Goal: Task Accomplishment & Management: Manage account settings

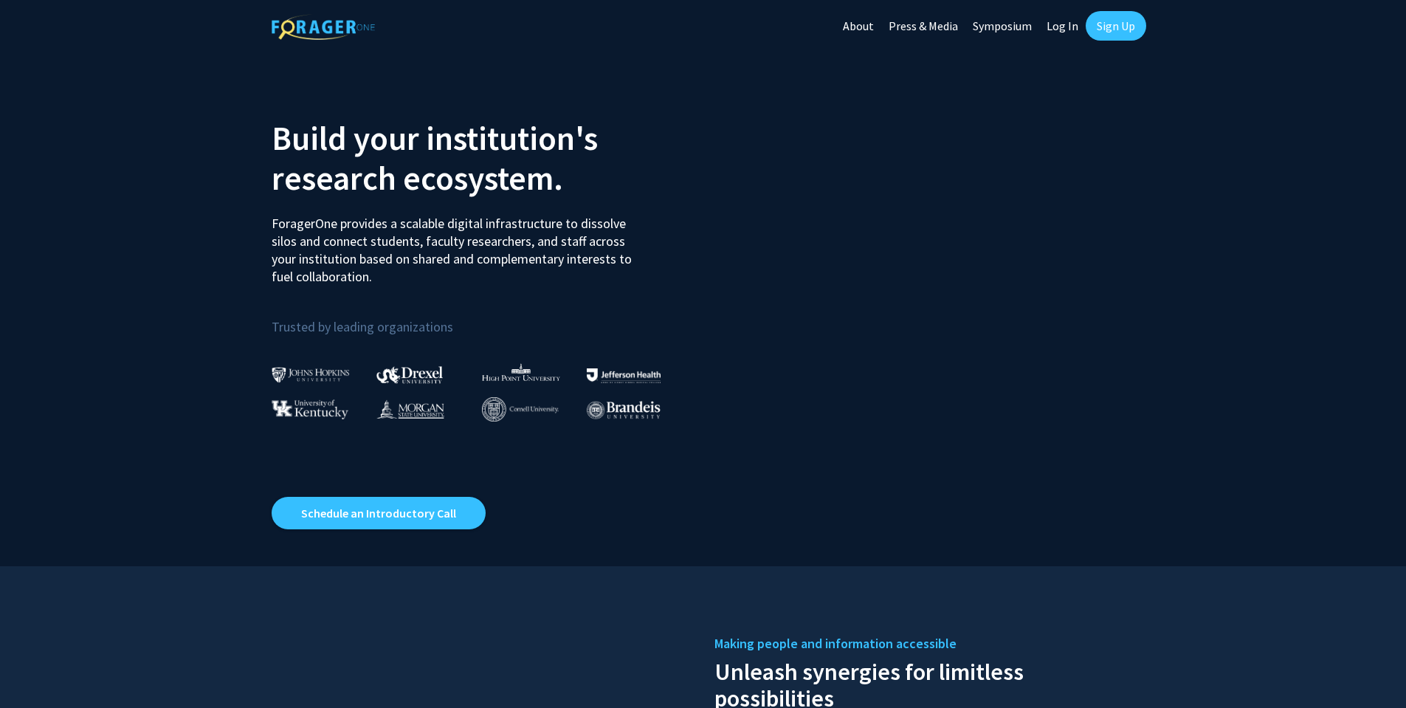
click at [1097, 30] on link "Sign Up" at bounding box center [1116, 26] width 61 height 30
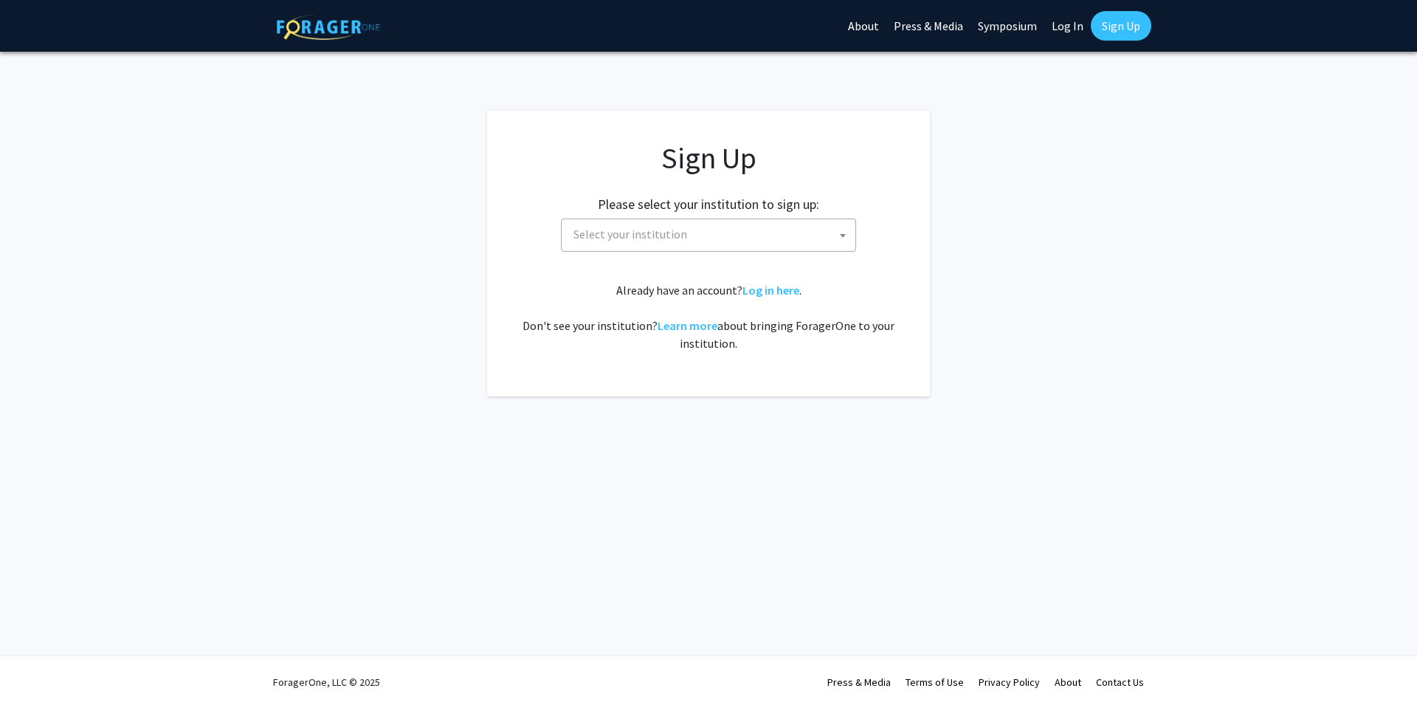
click at [1052, 21] on link "Log In" at bounding box center [1067, 26] width 46 height 52
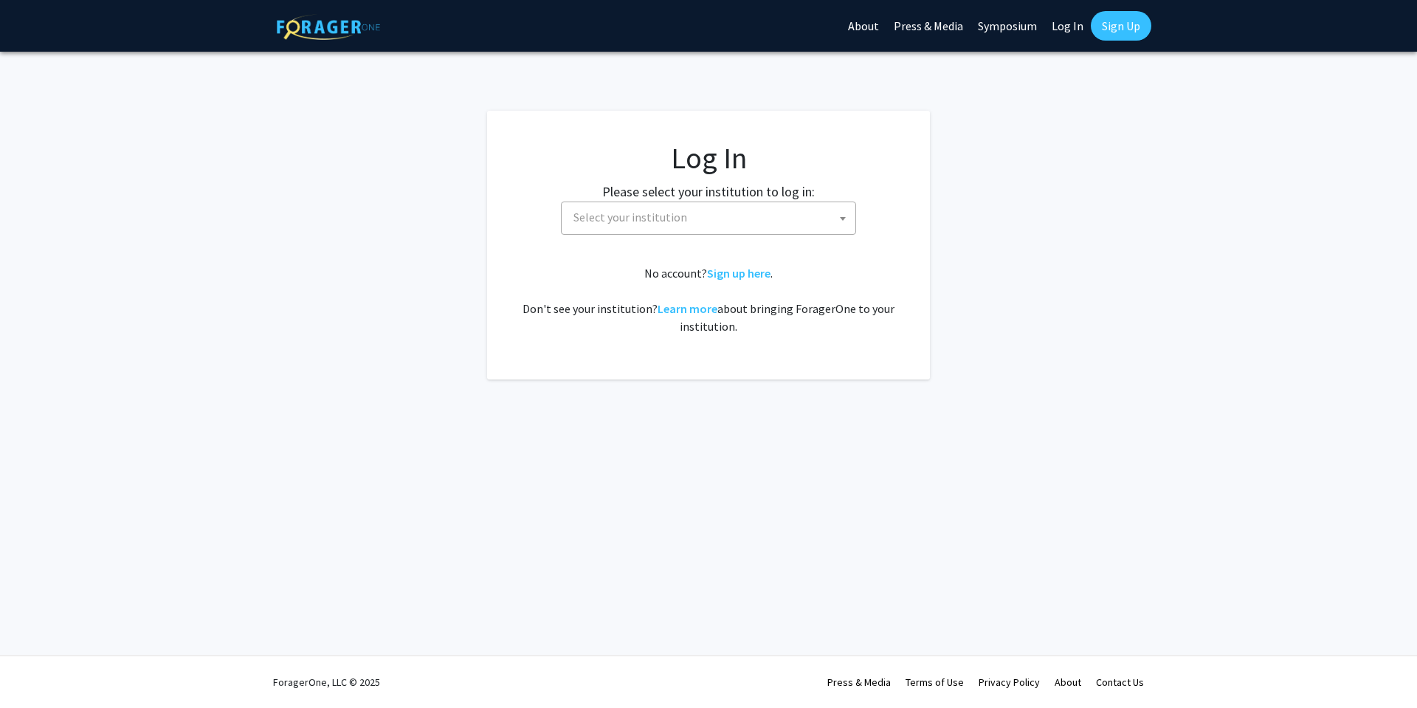
click at [1055, 21] on link "Log In" at bounding box center [1067, 26] width 46 height 52
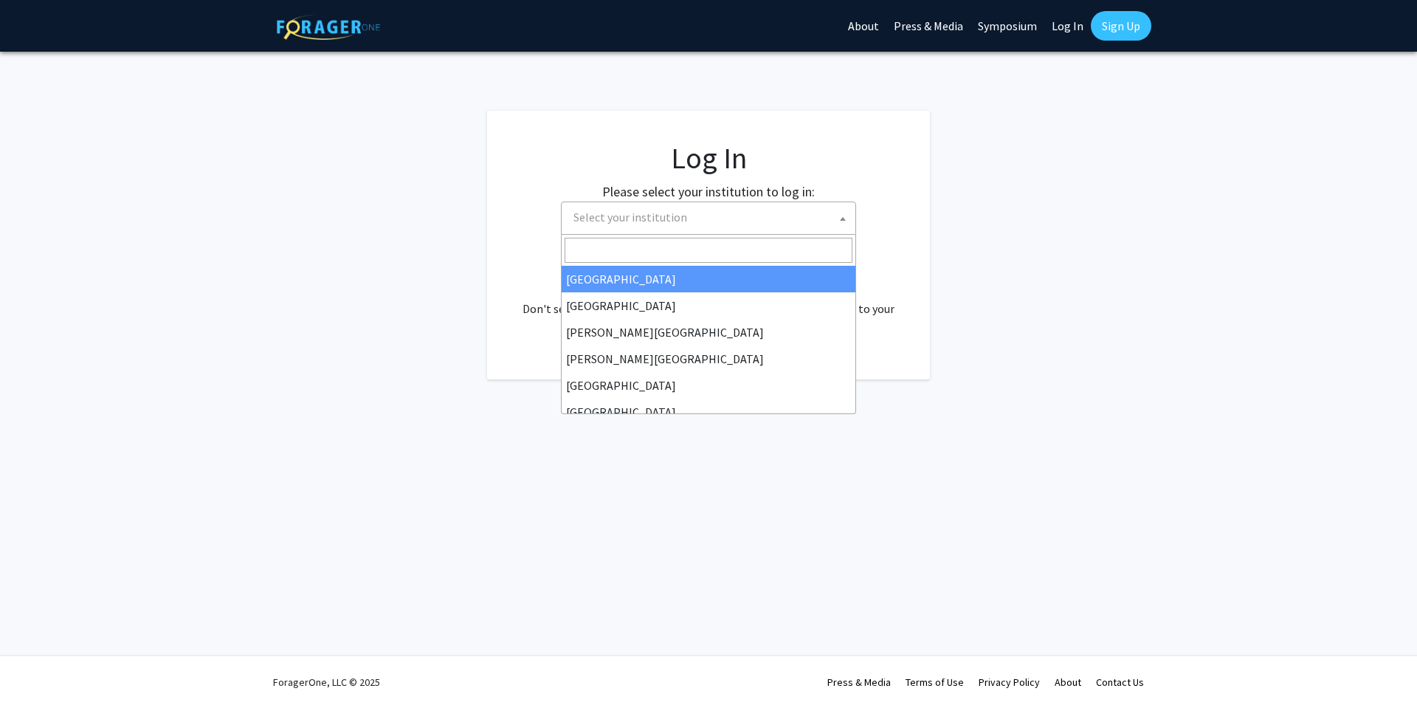
click at [756, 213] on span "Select your institution" at bounding box center [712, 217] width 288 height 30
select select "34"
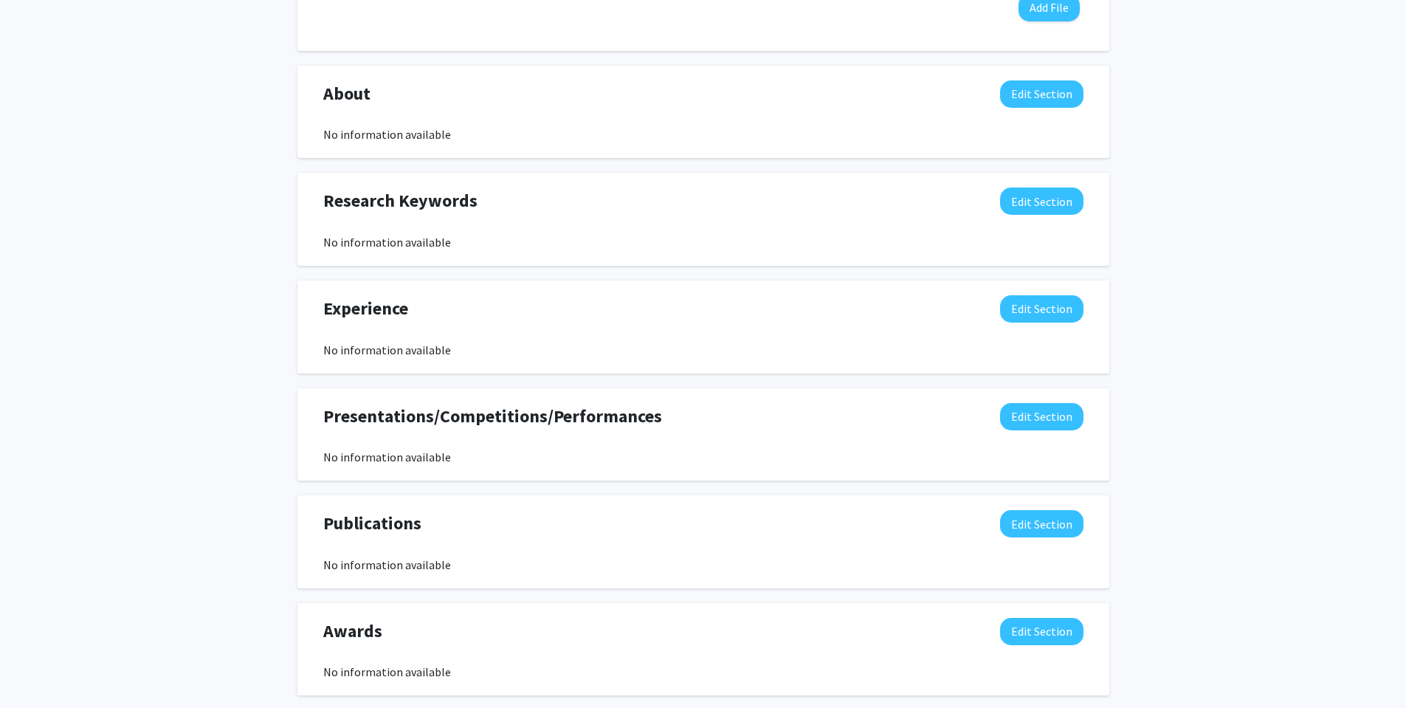
scroll to position [670, 0]
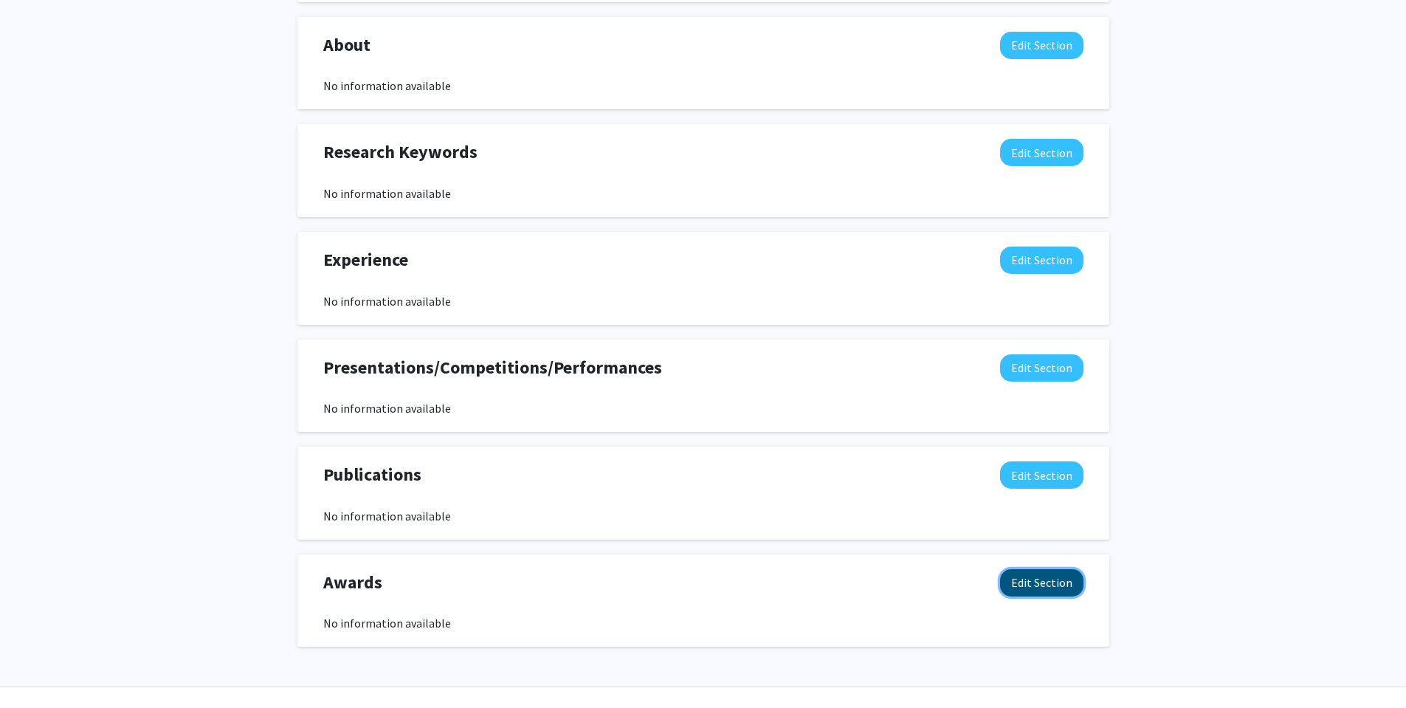
click at [1007, 579] on button "Edit Section" at bounding box center [1041, 582] width 83 height 27
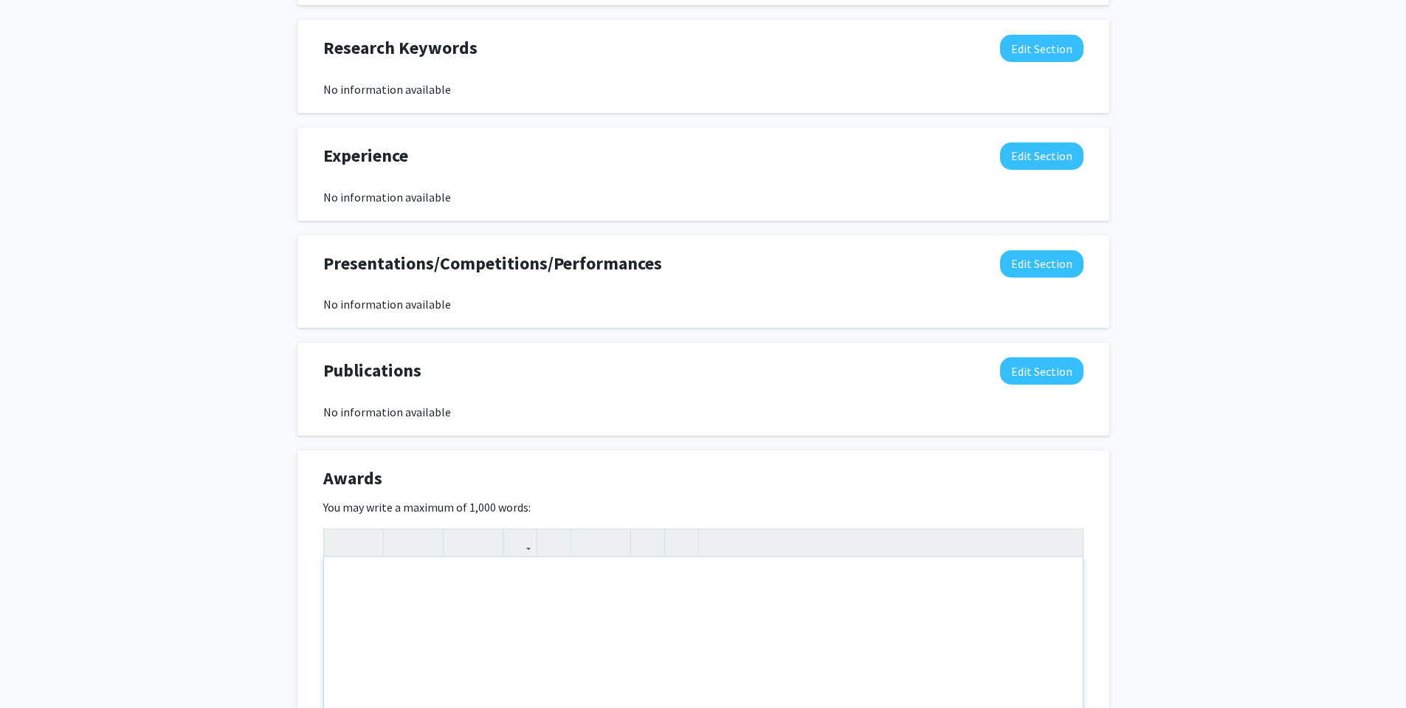
scroll to position [784, 0]
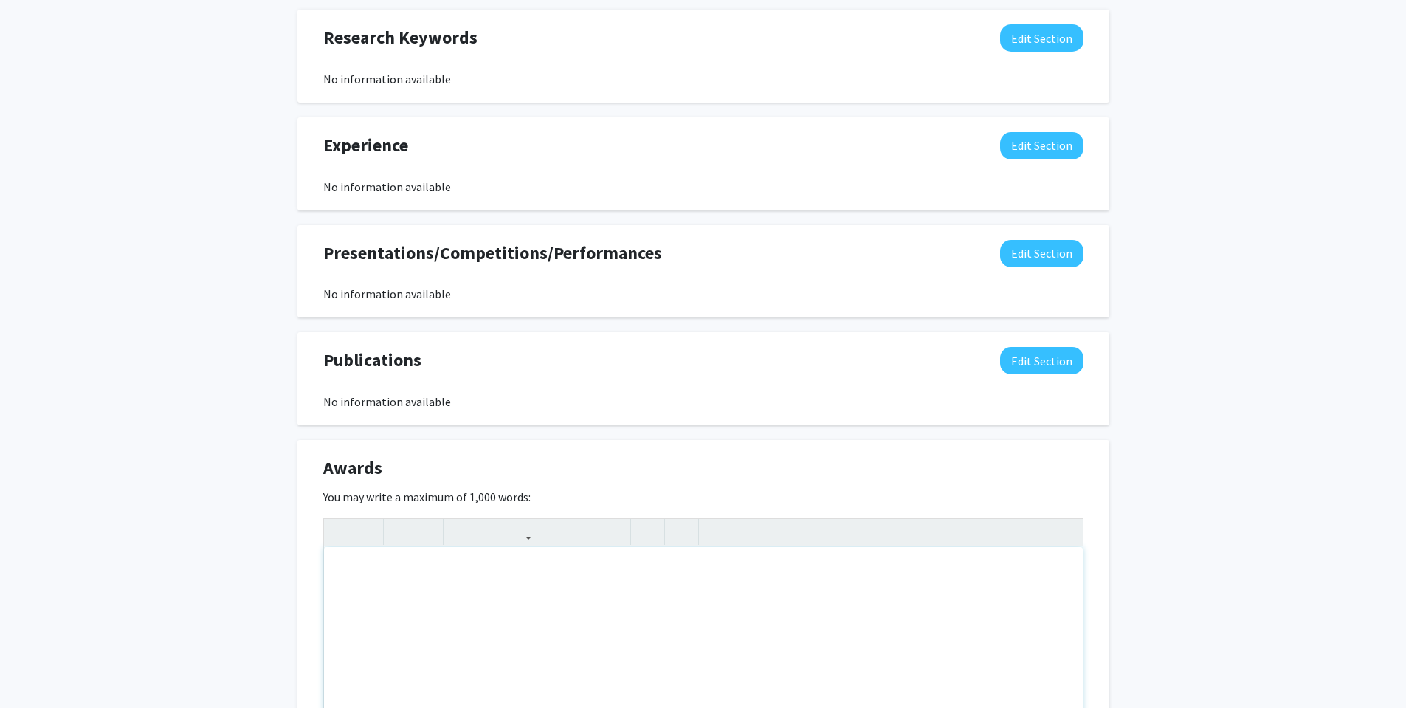
click at [647, 571] on div "Note to users with screen readers: Please deactivate our accessibility plugin f…" at bounding box center [703, 657] width 759 height 221
click at [490, 575] on div "[GEOGRAPHIC_DATA] [PERSON_NAME] List [DATE]" at bounding box center [703, 657] width 759 height 221
type textarea "[GEOGRAPHIC_DATA] [PERSON_NAME] List [DATE]-[DATE]"
click at [562, 573] on div "[GEOGRAPHIC_DATA] [PERSON_NAME] List [DATE]-[DATE]" at bounding box center [703, 657] width 759 height 221
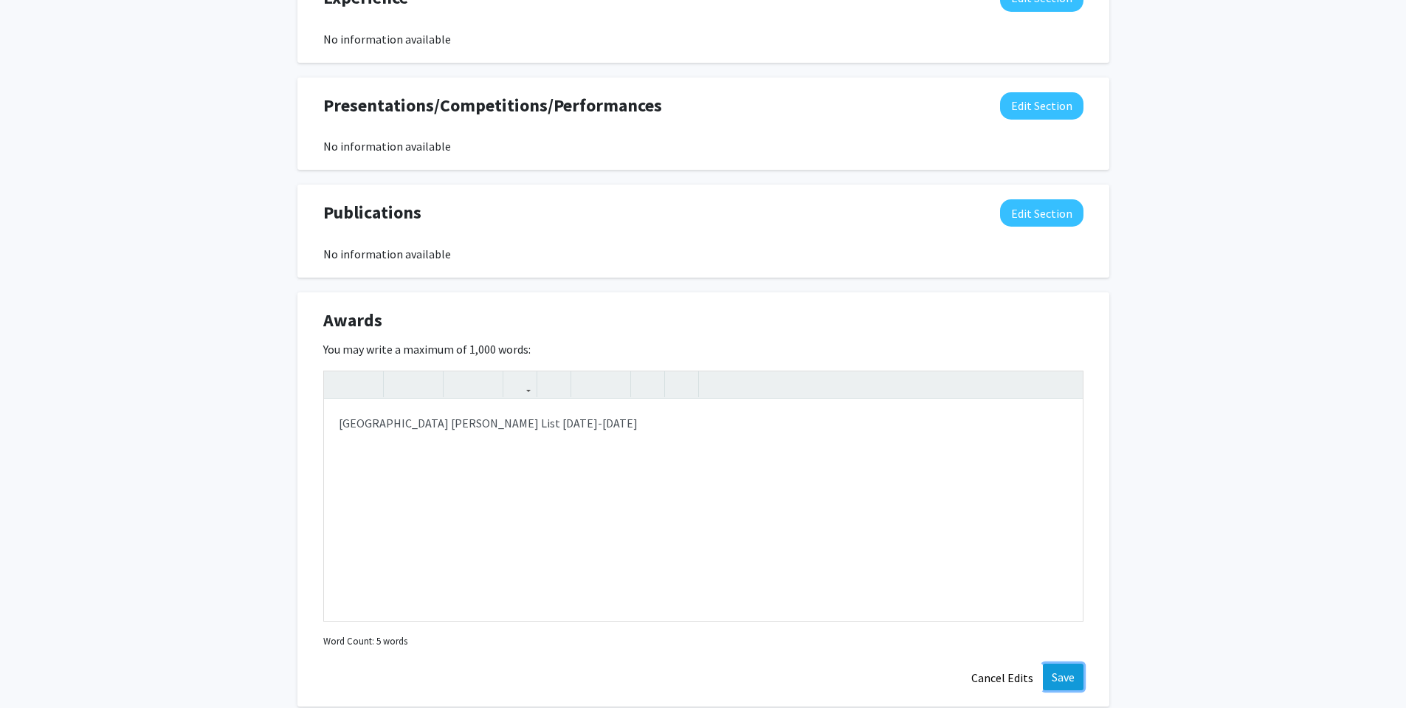
click at [1065, 677] on button "Save" at bounding box center [1063, 676] width 41 height 27
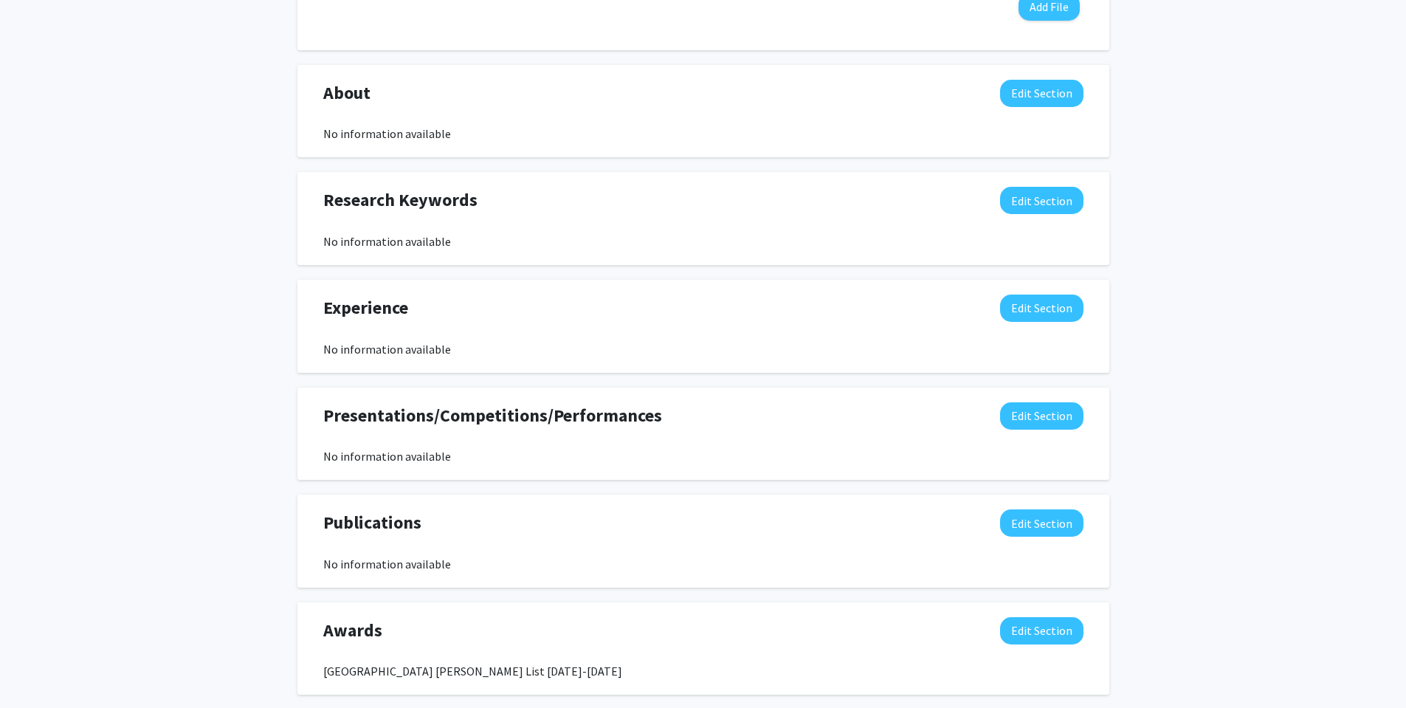
scroll to position [610, 0]
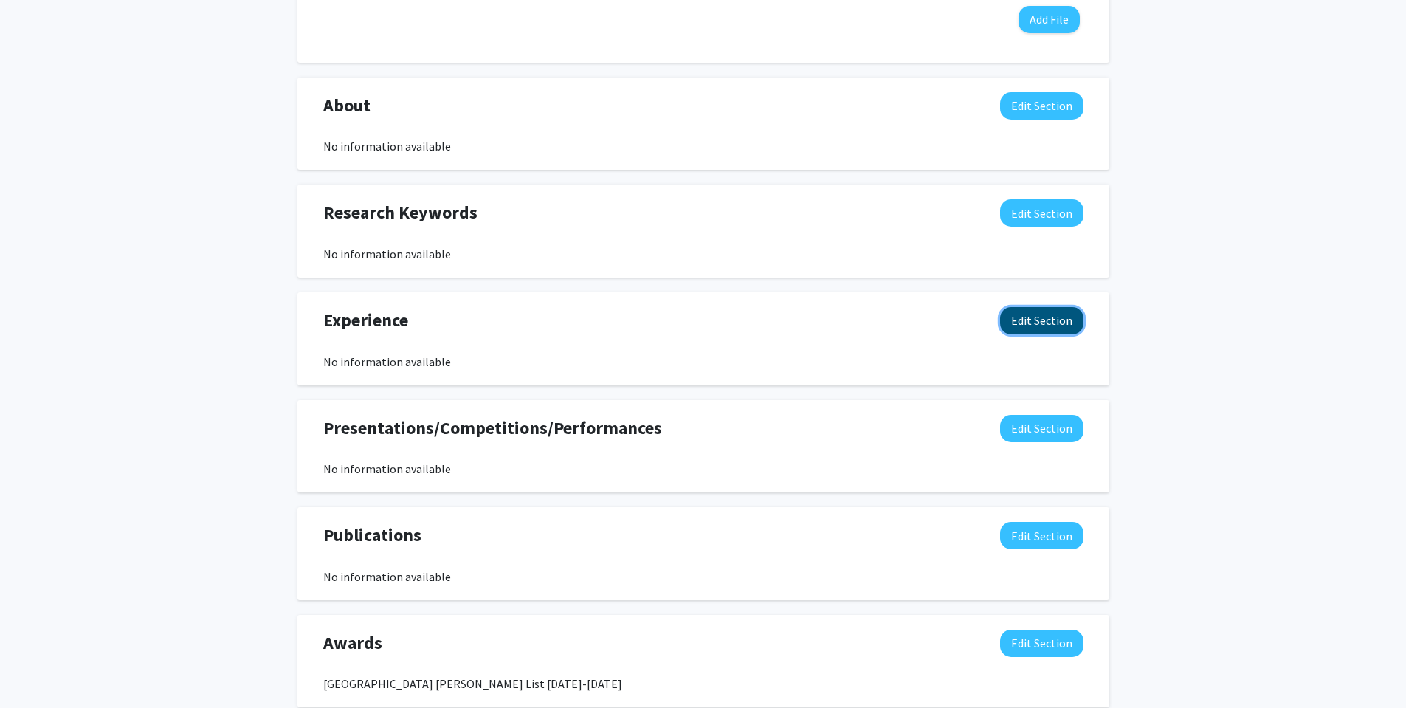
click at [1029, 321] on button "Edit Section" at bounding box center [1041, 320] width 83 height 27
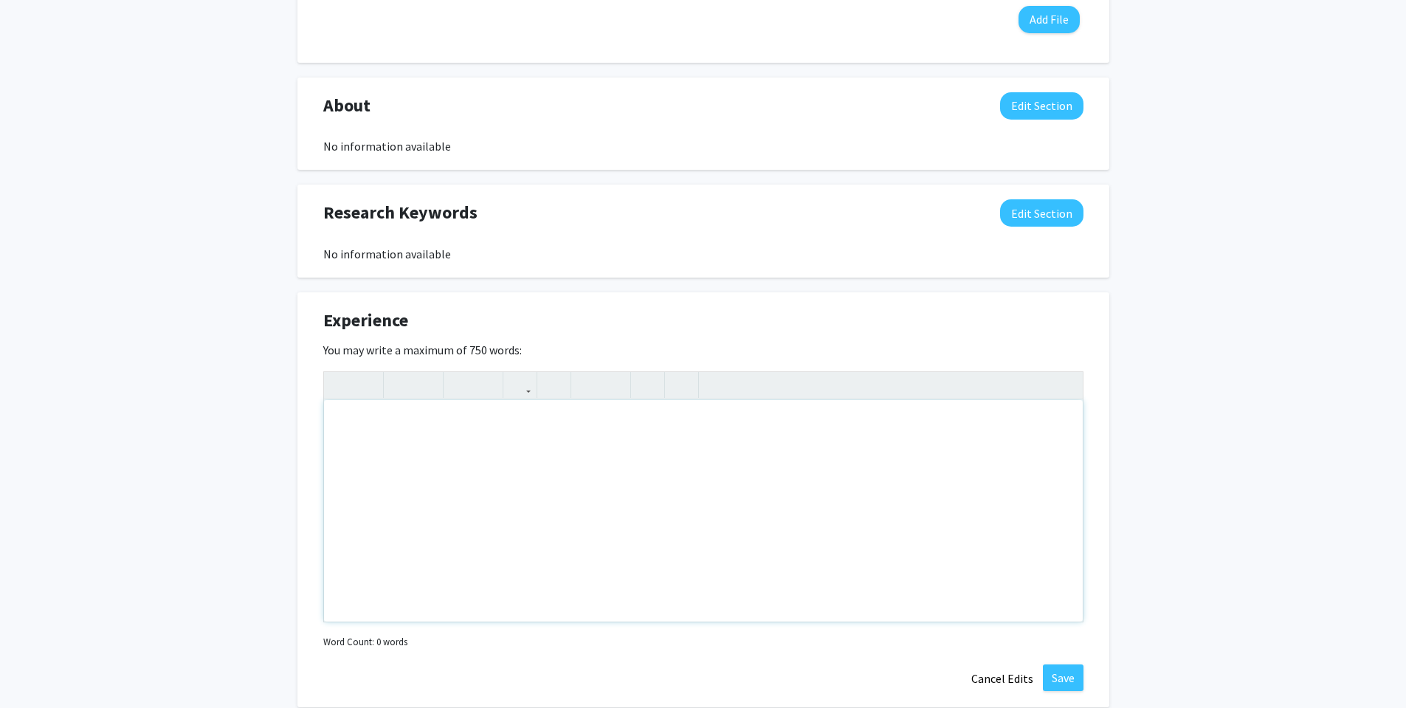
click at [725, 470] on div "Note to users with screen readers: Please deactivate our accessibility plugin f…" at bounding box center [703, 510] width 759 height 221
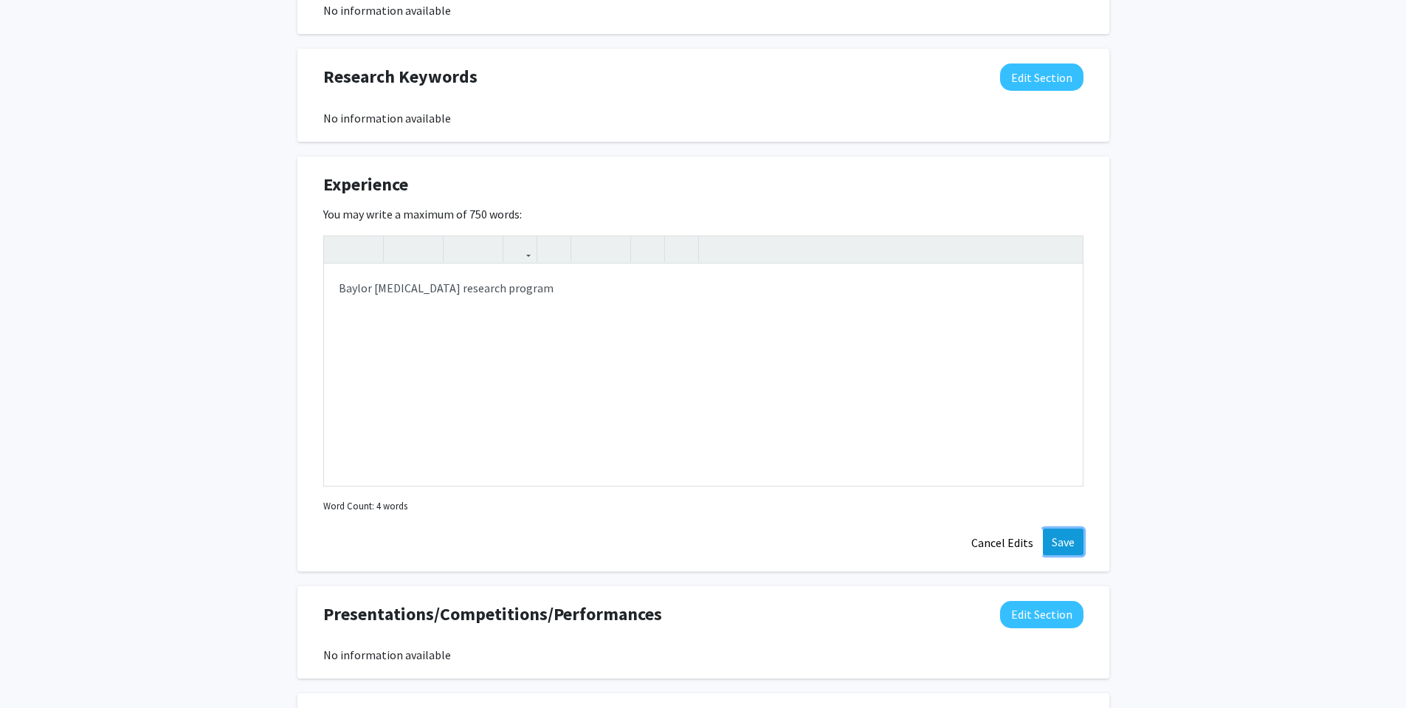
click at [1065, 553] on button "Save" at bounding box center [1063, 541] width 41 height 27
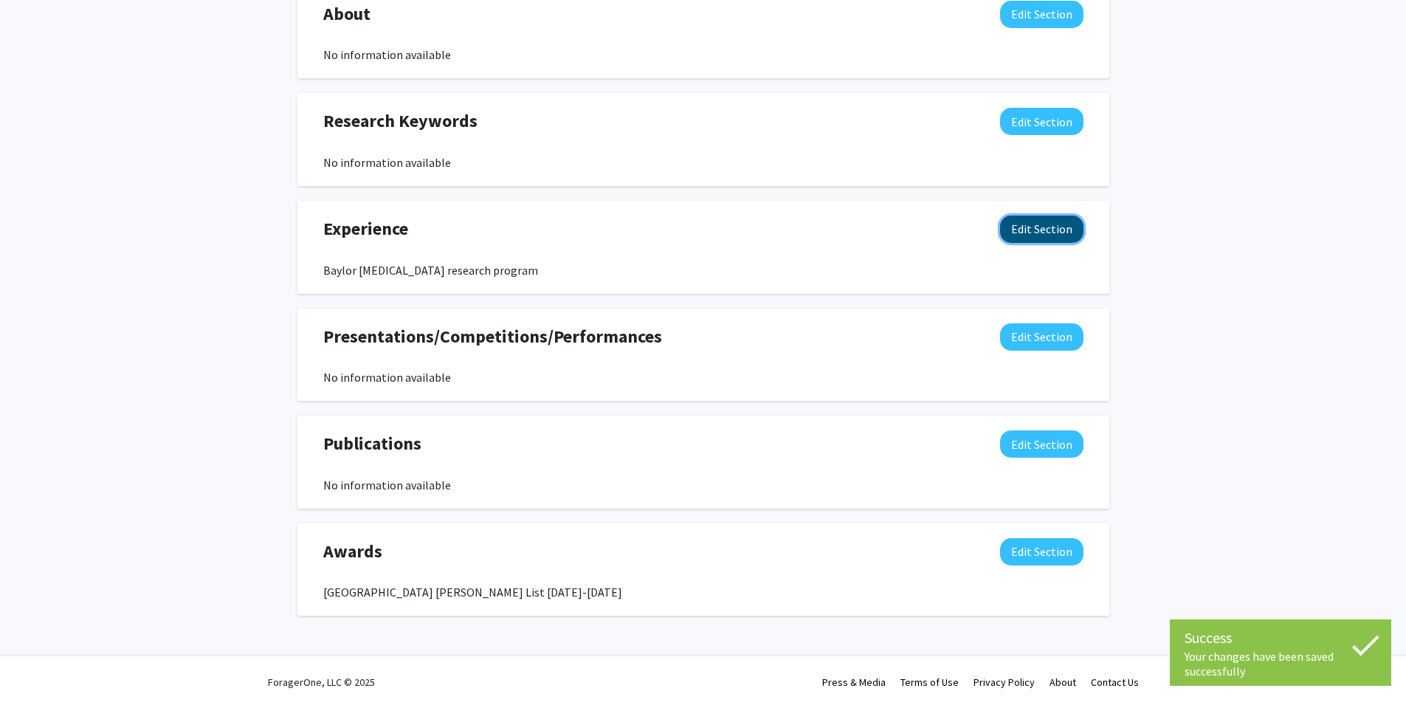
click at [1015, 227] on button "Edit Section" at bounding box center [1041, 228] width 83 height 27
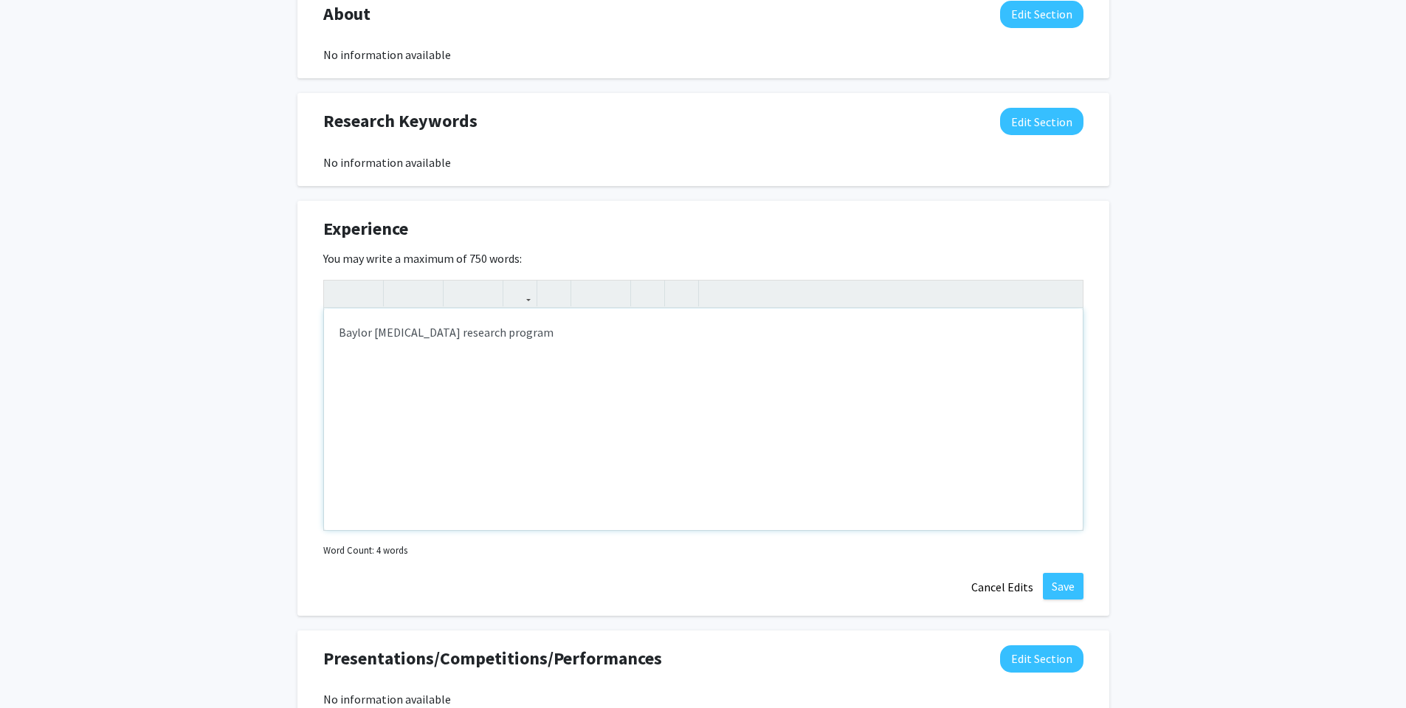
click at [372, 337] on div "Baylor [MEDICAL_DATA] research program" at bounding box center [703, 418] width 759 height 221
type textarea "Baylor University [MEDICAL_DATA] research program"
click at [1077, 583] on button "Save" at bounding box center [1063, 586] width 41 height 27
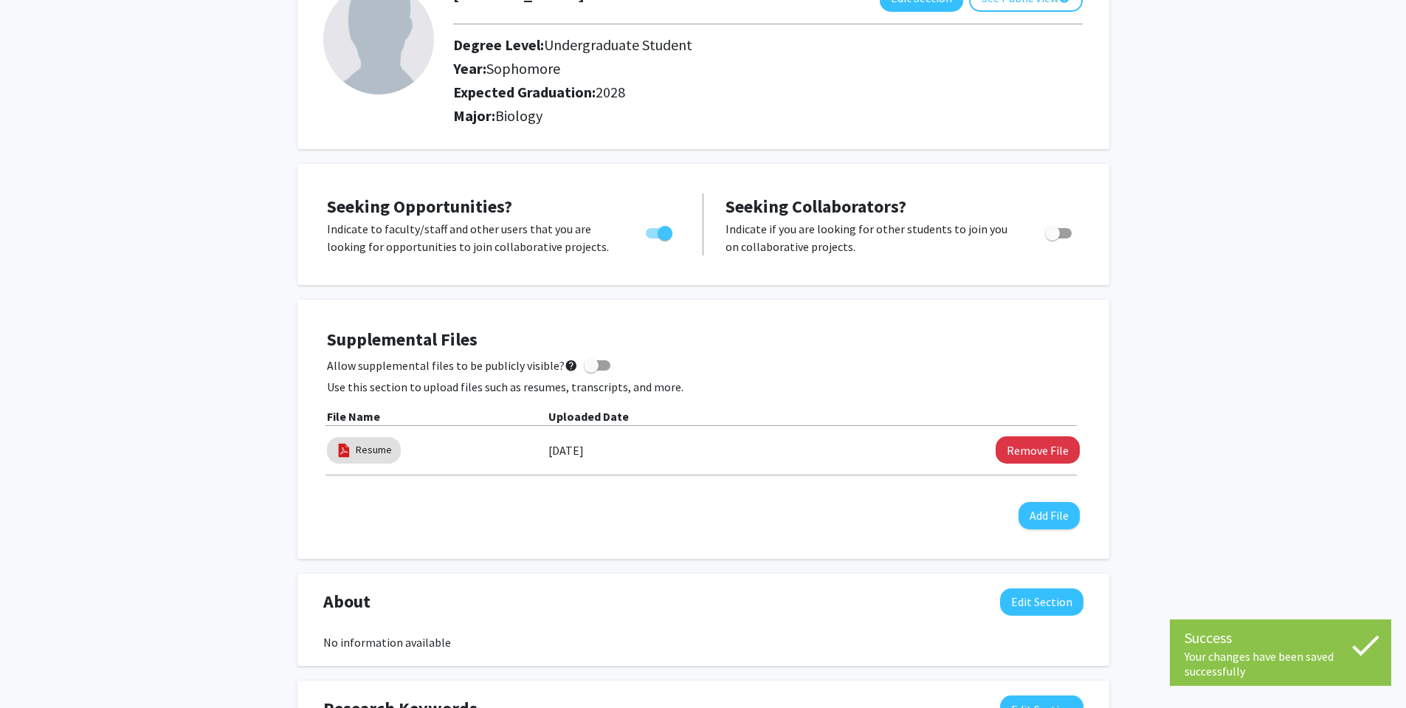
scroll to position [0, 0]
